Goal: Task Accomplishment & Management: Manage account settings

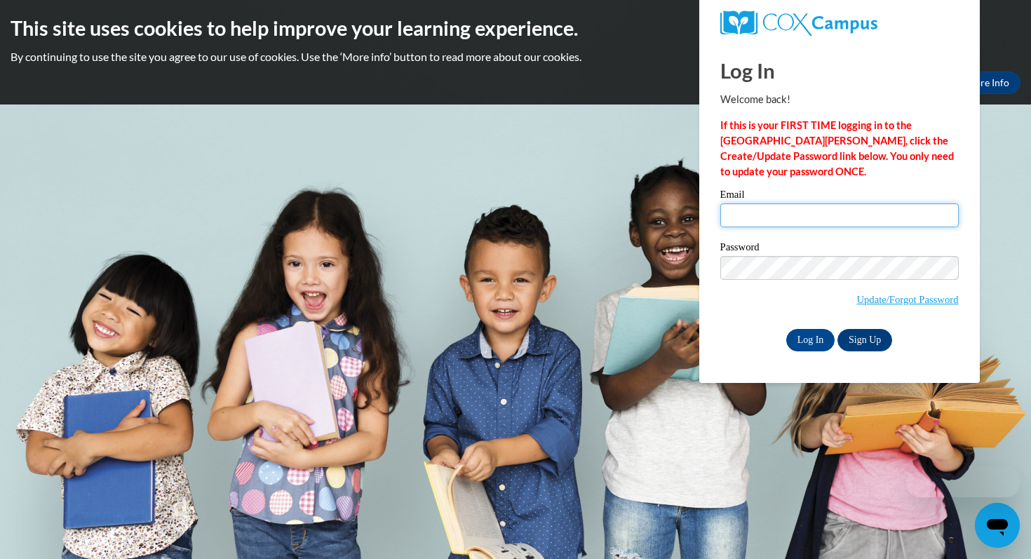
click at [775, 213] on input "Email" at bounding box center [839, 215] width 238 height 24
type input "[EMAIL_ADDRESS][DOMAIN_NAME]"
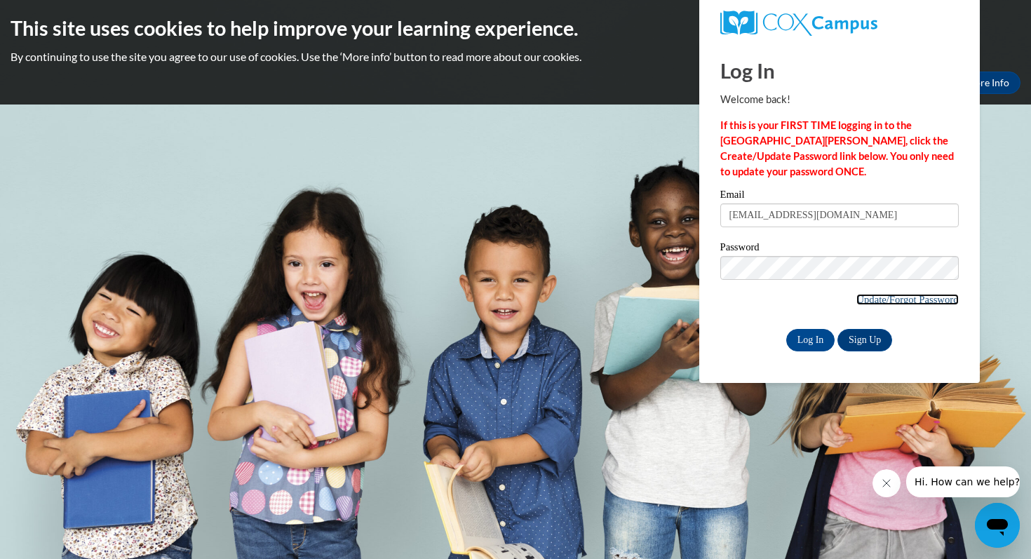
click at [894, 297] on link "Update/Forgot Password" at bounding box center [907, 299] width 102 height 11
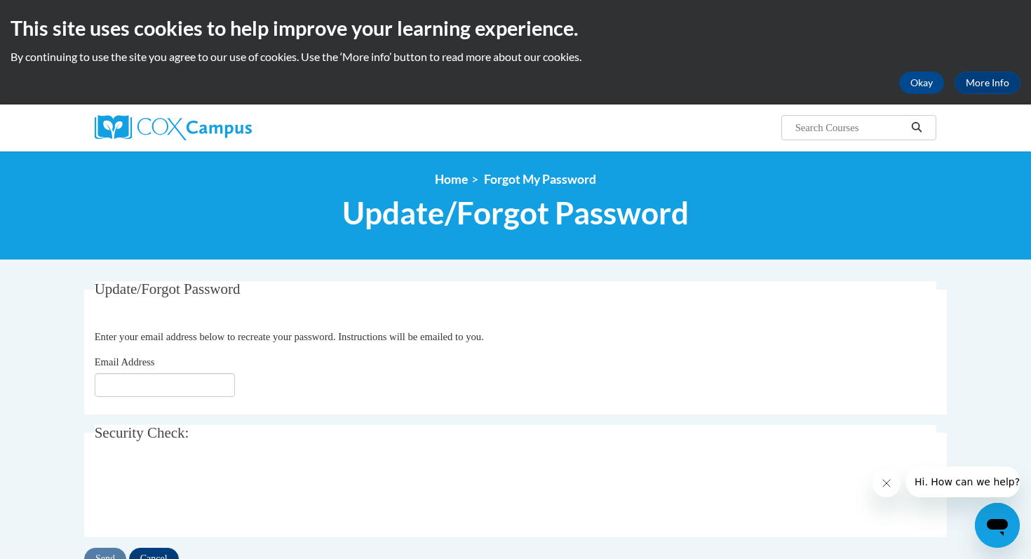
click at [170, 398] on fieldset "Update/Forgot Password Please enter your email address Enter your email address…" at bounding box center [515, 347] width 863 height 133
click at [163, 391] on input "Email Address" at bounding box center [165, 385] width 140 height 24
type input "[EMAIL_ADDRESS][DOMAIN_NAME]"
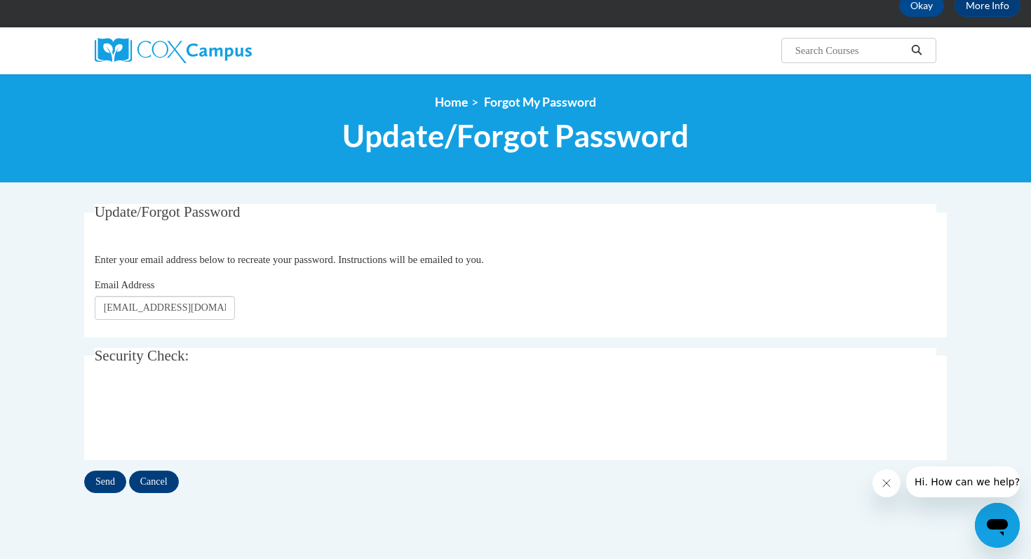
scroll to position [102, 0]
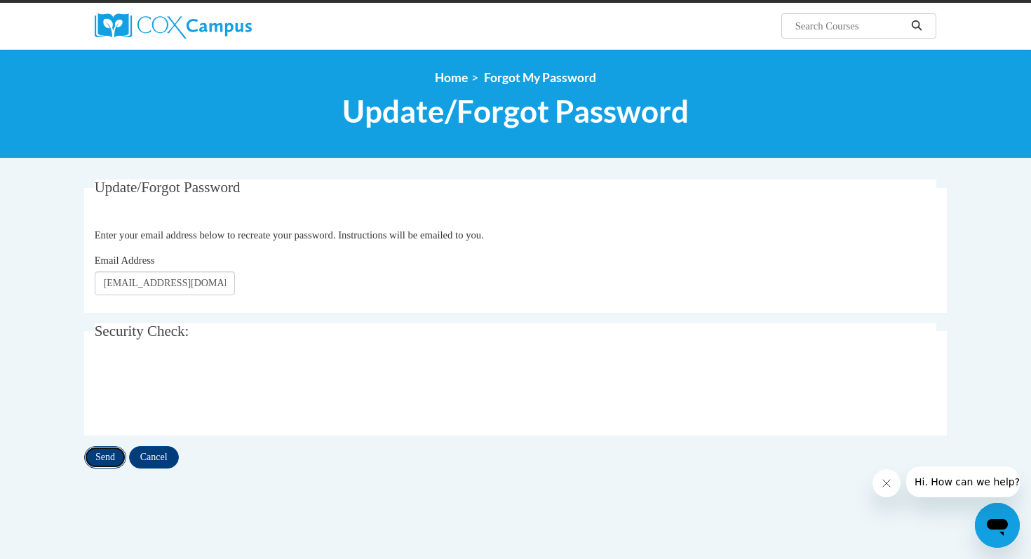
click at [109, 452] on input "Send" at bounding box center [105, 457] width 42 height 22
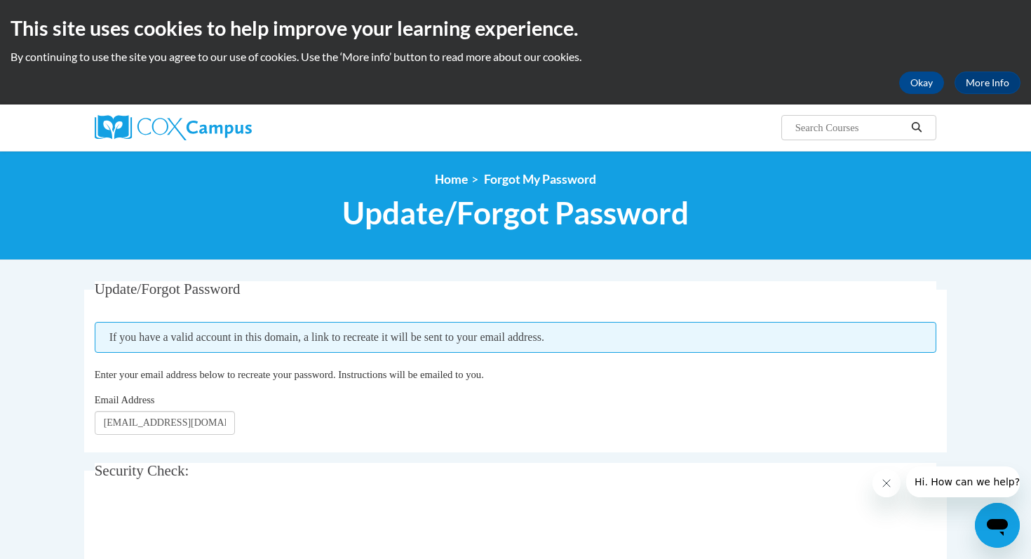
scroll to position [130, 0]
